Goal: Task Accomplishment & Management: Complete application form

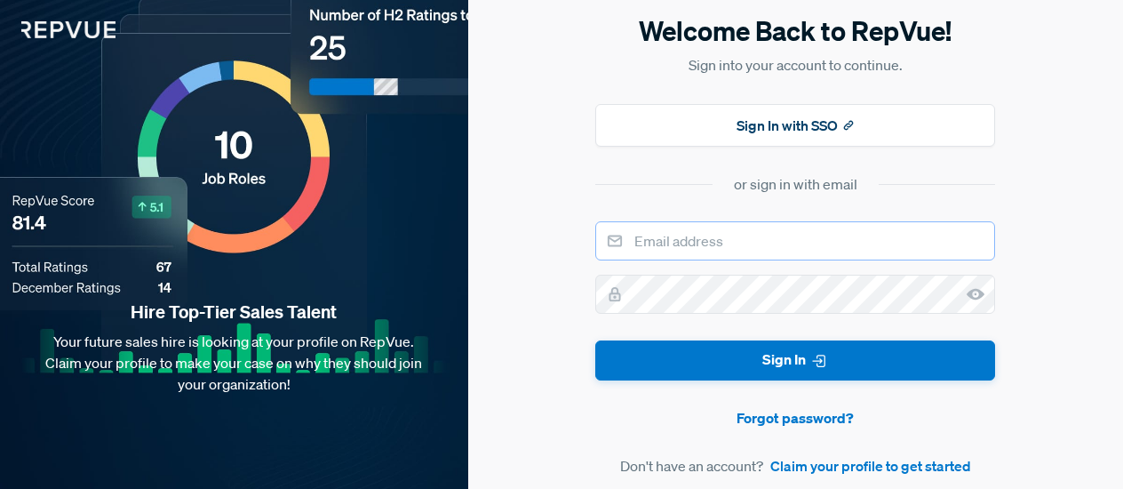
click at [797, 231] on input "email" at bounding box center [795, 240] width 400 height 39
type input "[PERSON_NAME][EMAIL_ADDRESS][PERSON_NAME][DOMAIN_NAME]"
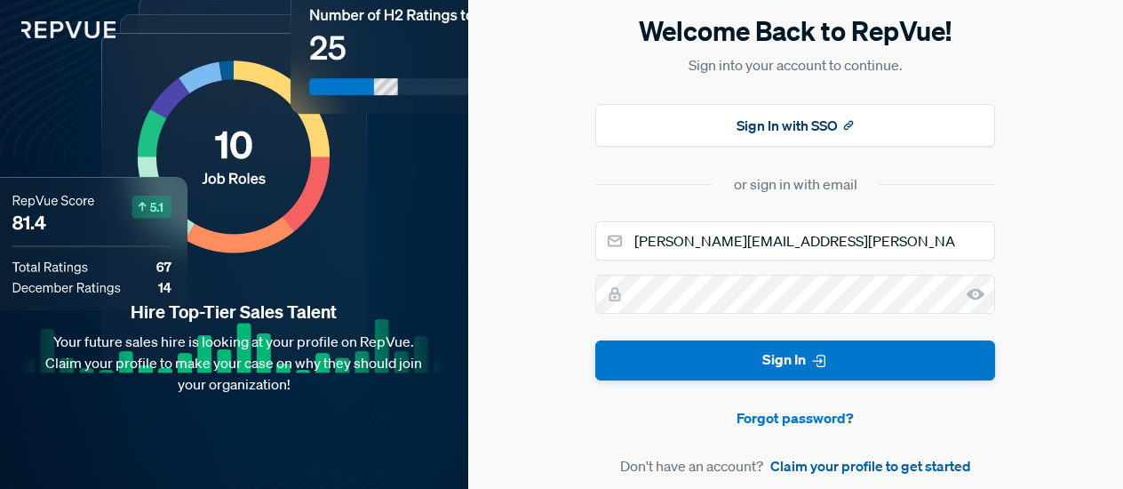
click at [864, 463] on link "Claim your profile to get started" at bounding box center [871, 465] width 201 height 21
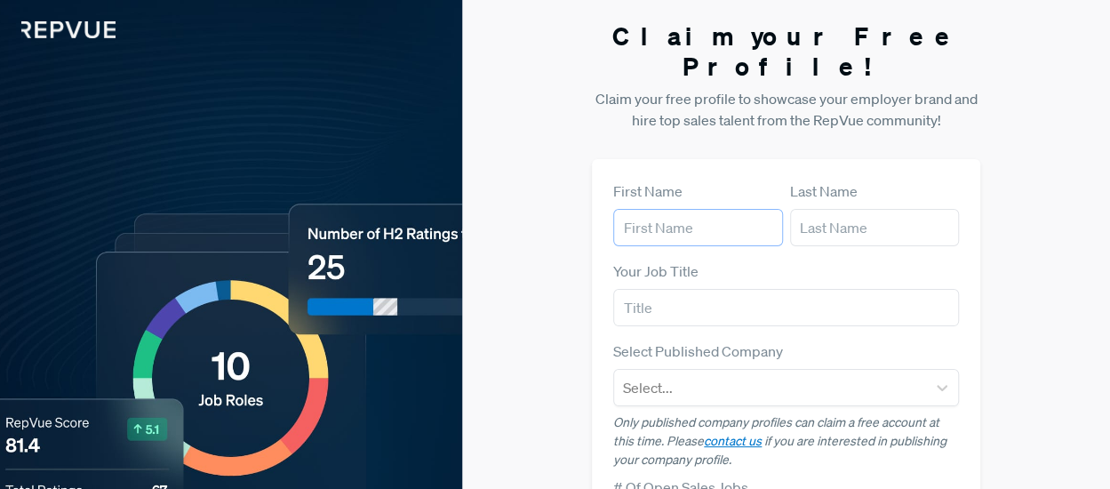
click at [681, 209] on input "text" at bounding box center [698, 227] width 170 height 37
type input "[PERSON_NAME]"
type input "Sunku"
type input "[PERSON_NAME][EMAIL_ADDRESS][PERSON_NAME][DOMAIN_NAME]"
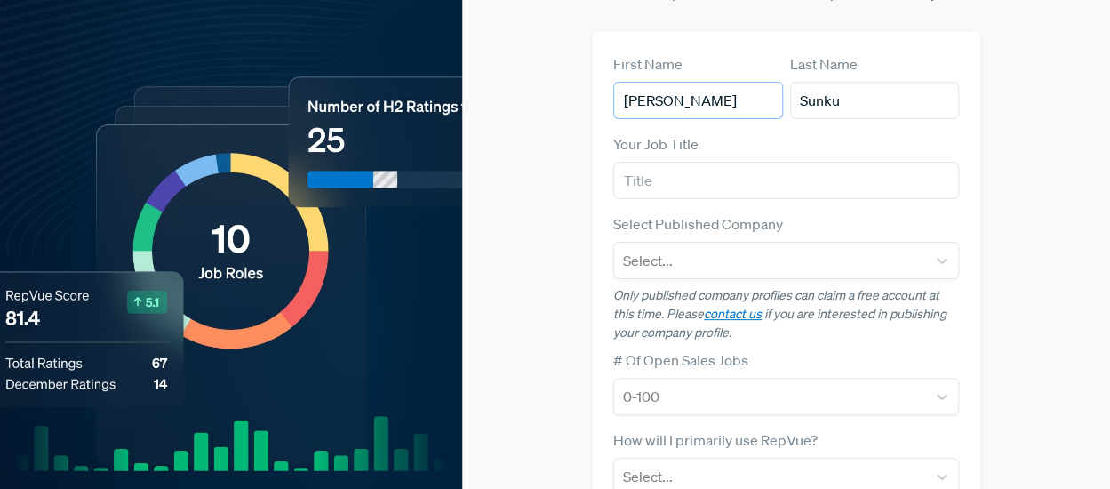
scroll to position [130, 0]
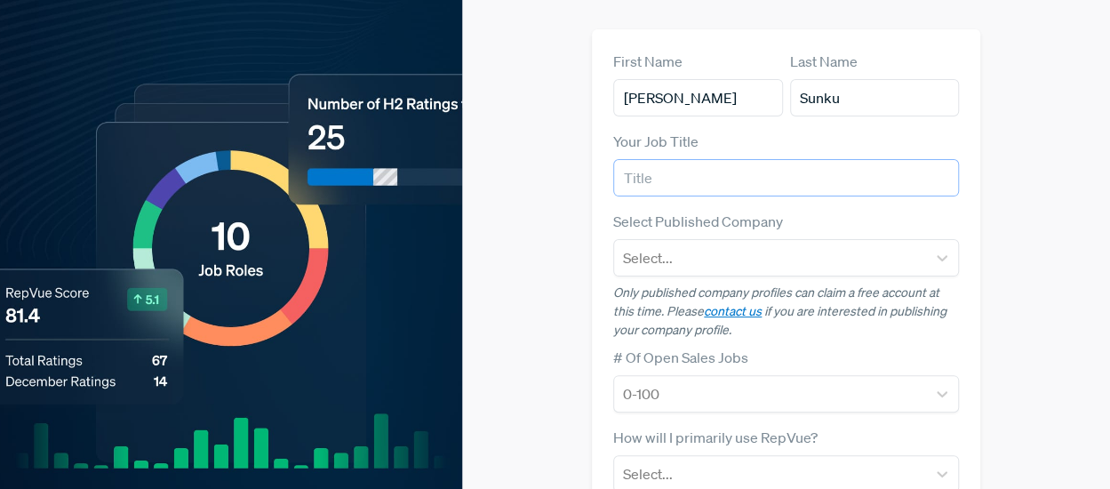
click at [722, 159] on input "text" at bounding box center [786, 177] width 346 height 37
type input "F"
type input ".Net developer"
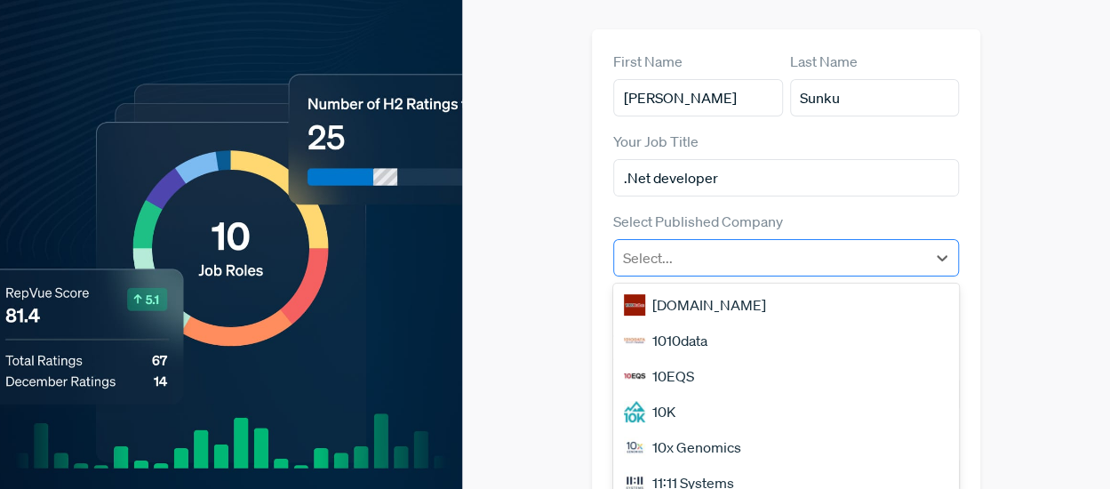
click at [747, 245] on div at bounding box center [770, 257] width 294 height 25
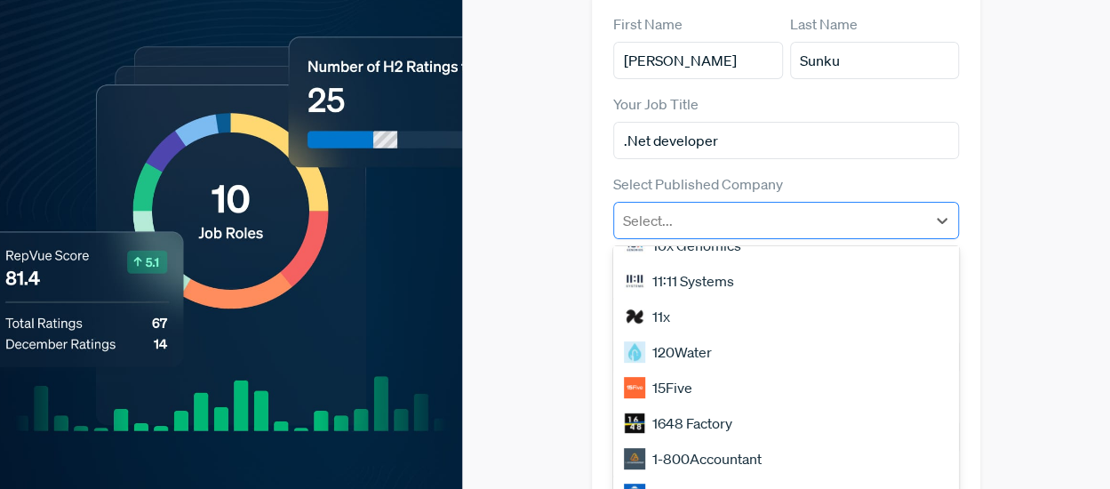
scroll to position [165, 0]
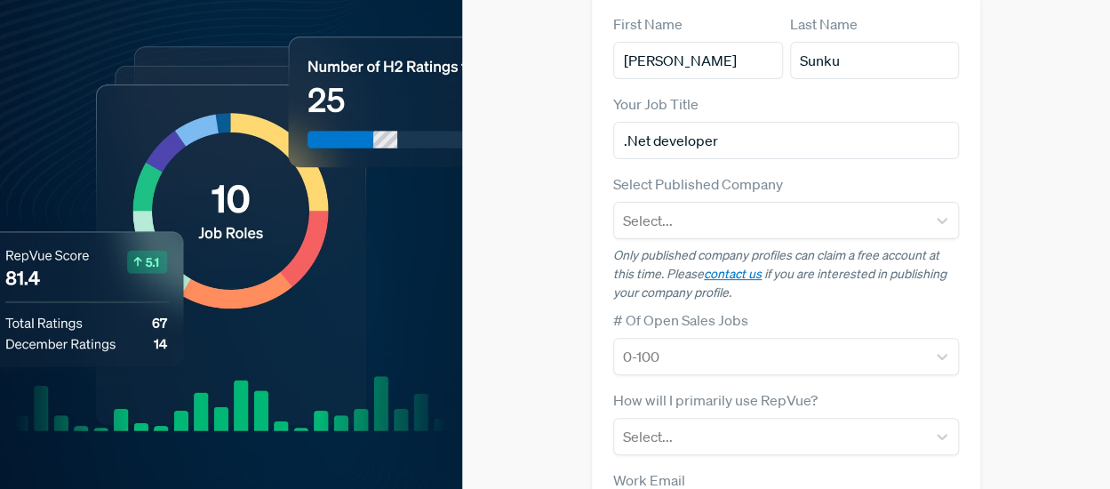
click at [967, 149] on div "First Name [PERSON_NAME] Last Name [PERSON_NAME] Your Job Title .Net developer …" at bounding box center [786, 369] width 388 height 754
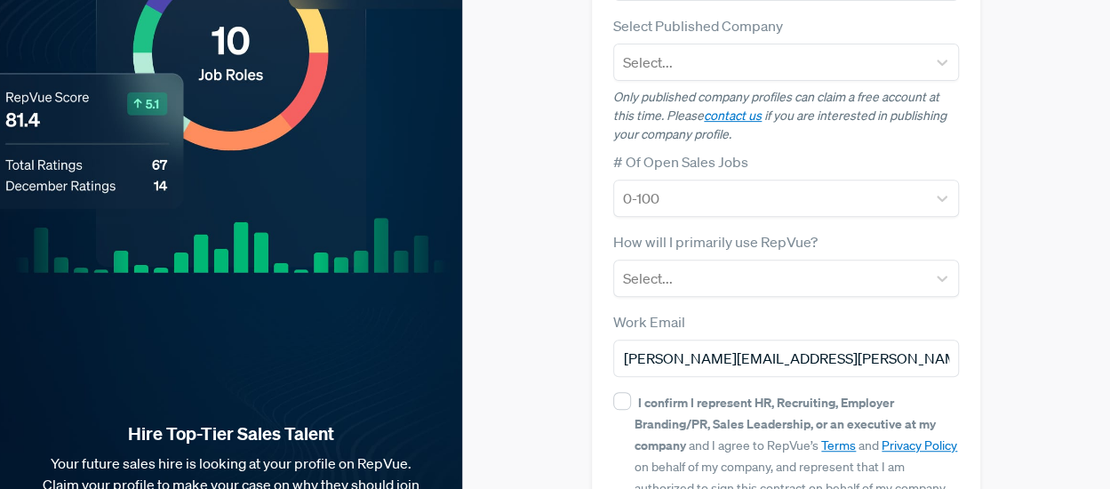
scroll to position [329, 0]
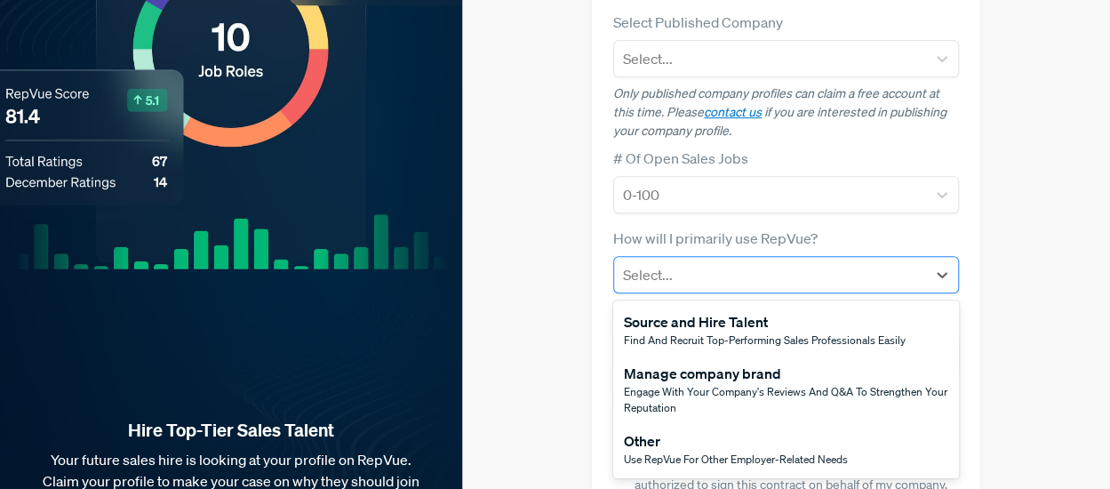
click at [851, 262] on div at bounding box center [770, 274] width 294 height 25
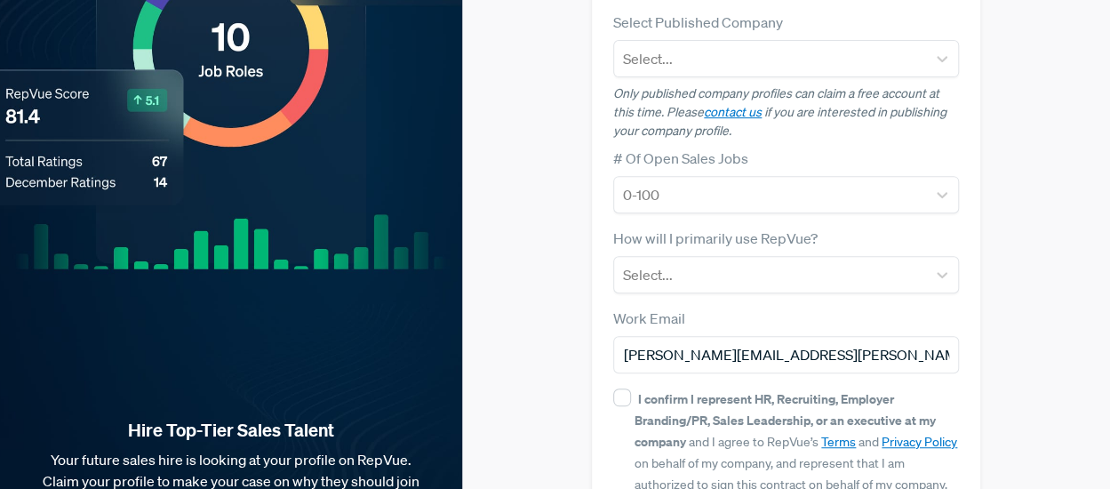
click at [1053, 394] on div "Claim your Free Profile! Claim your free profile to showcase your employer bran…" at bounding box center [786, 138] width 648 height 934
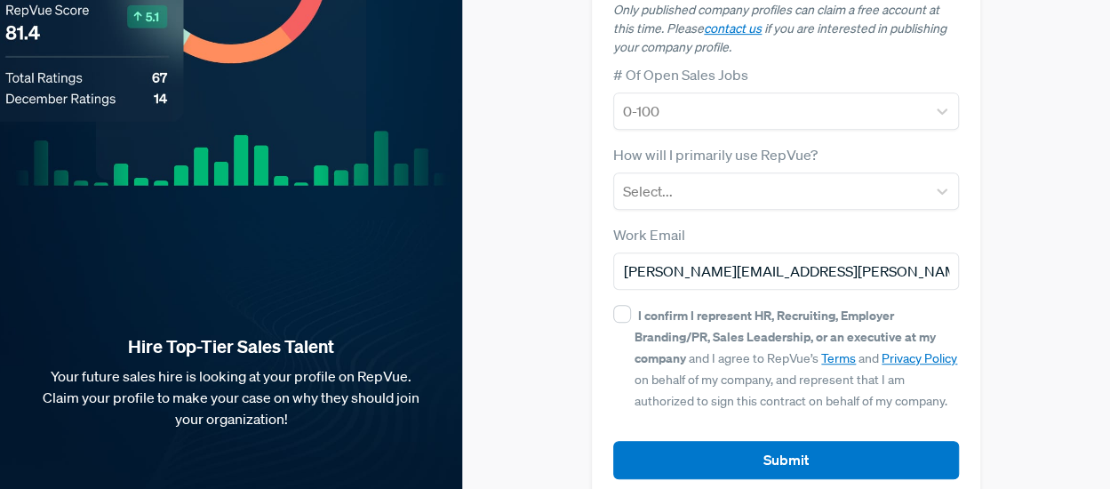
scroll to position [0, 0]
